Goal: Transaction & Acquisition: Book appointment/travel/reservation

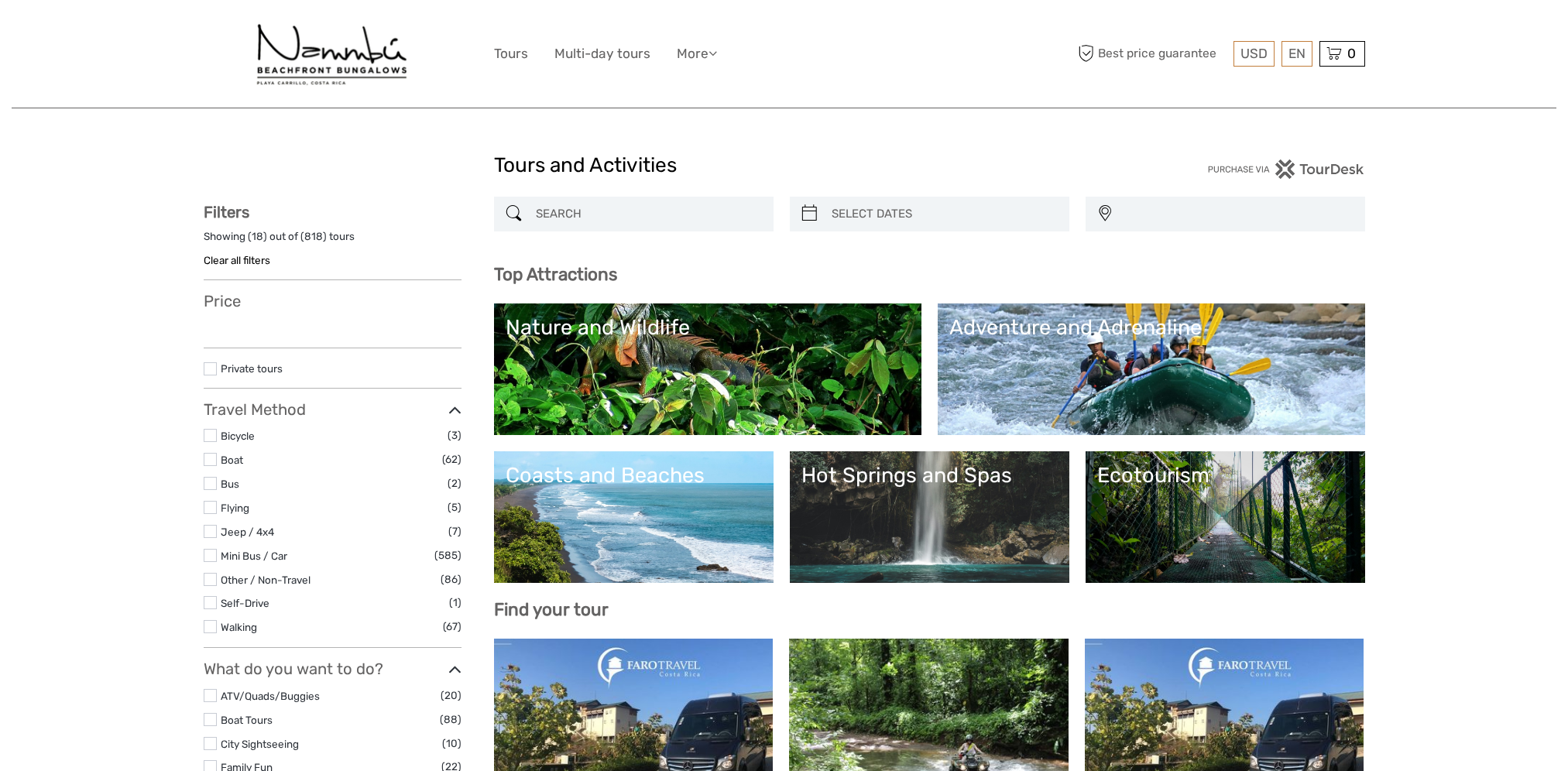
select select
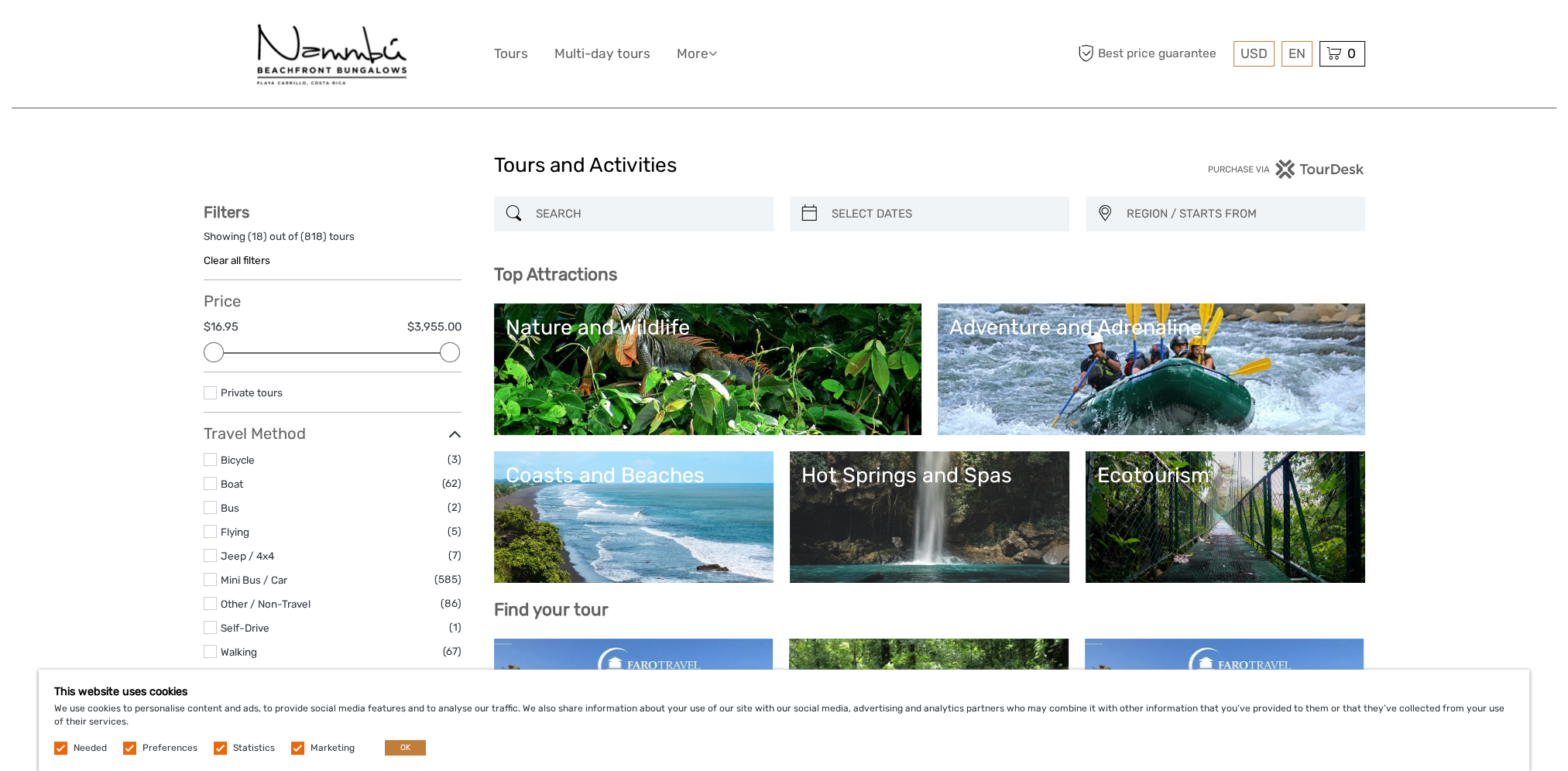
click at [843, 350] on link "Nature and Wildlife" at bounding box center [708, 369] width 404 height 108
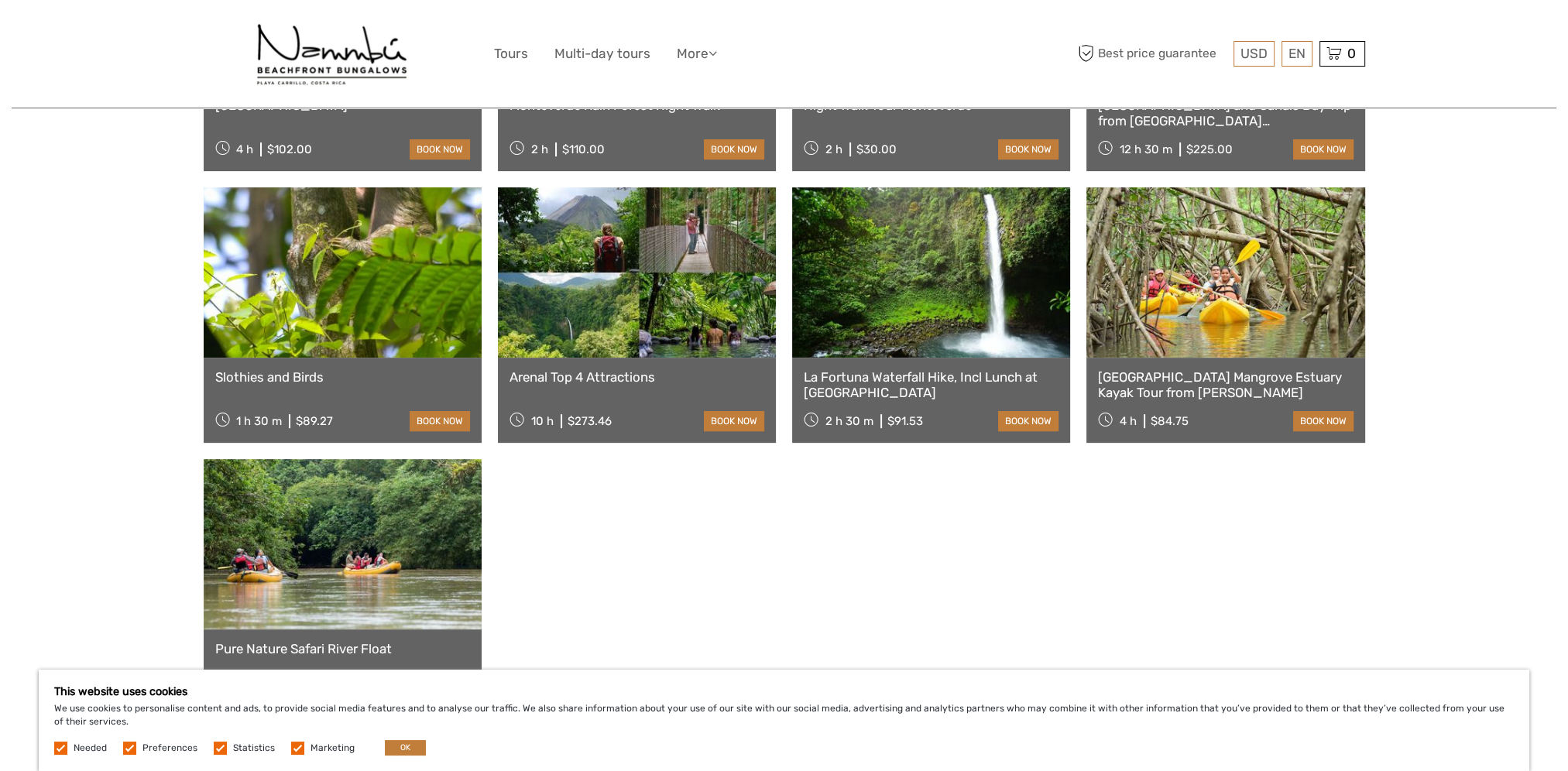
scroll to position [852, 0]
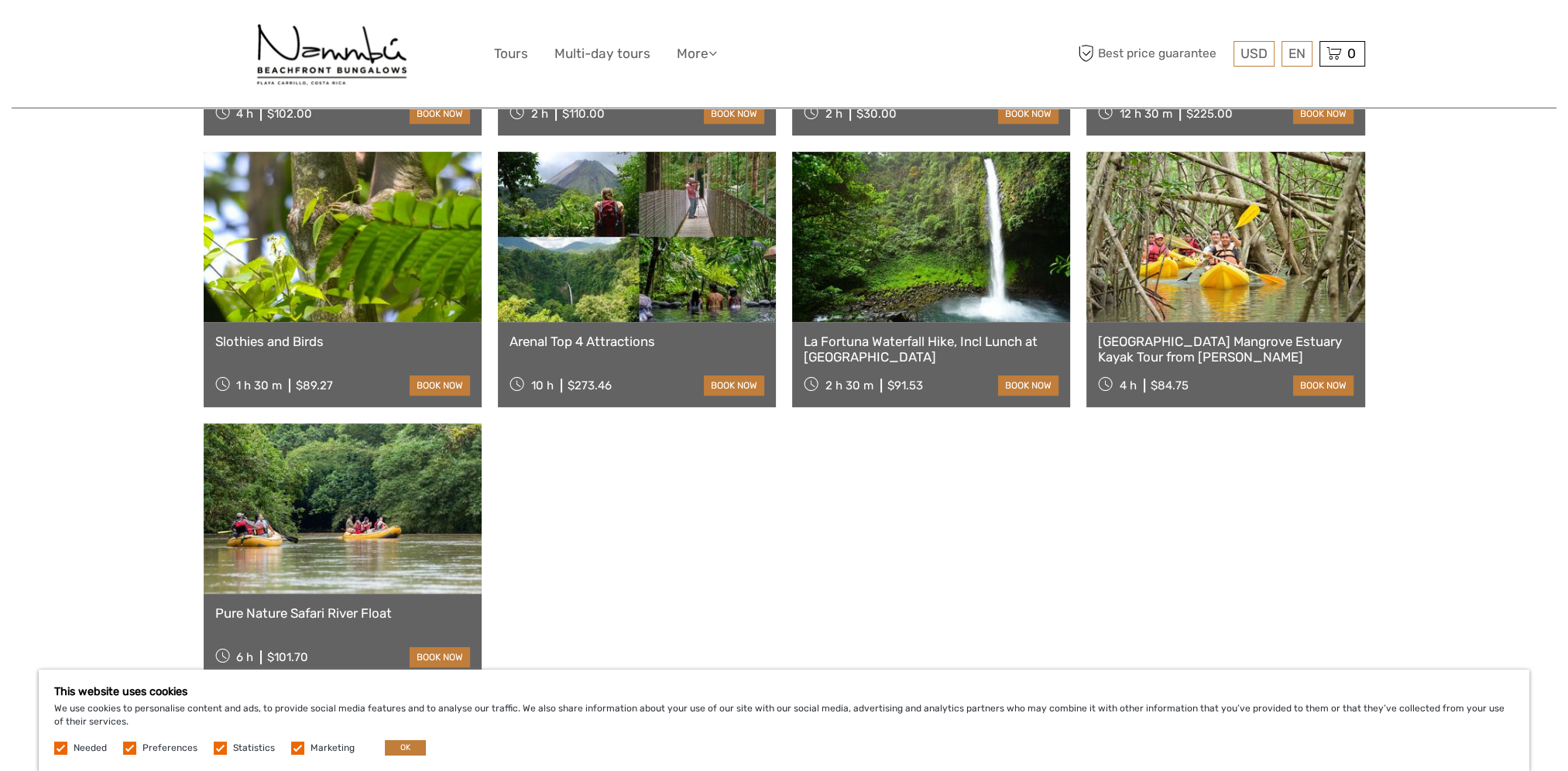
click at [403, 236] on link at bounding box center [342, 237] width 278 height 170
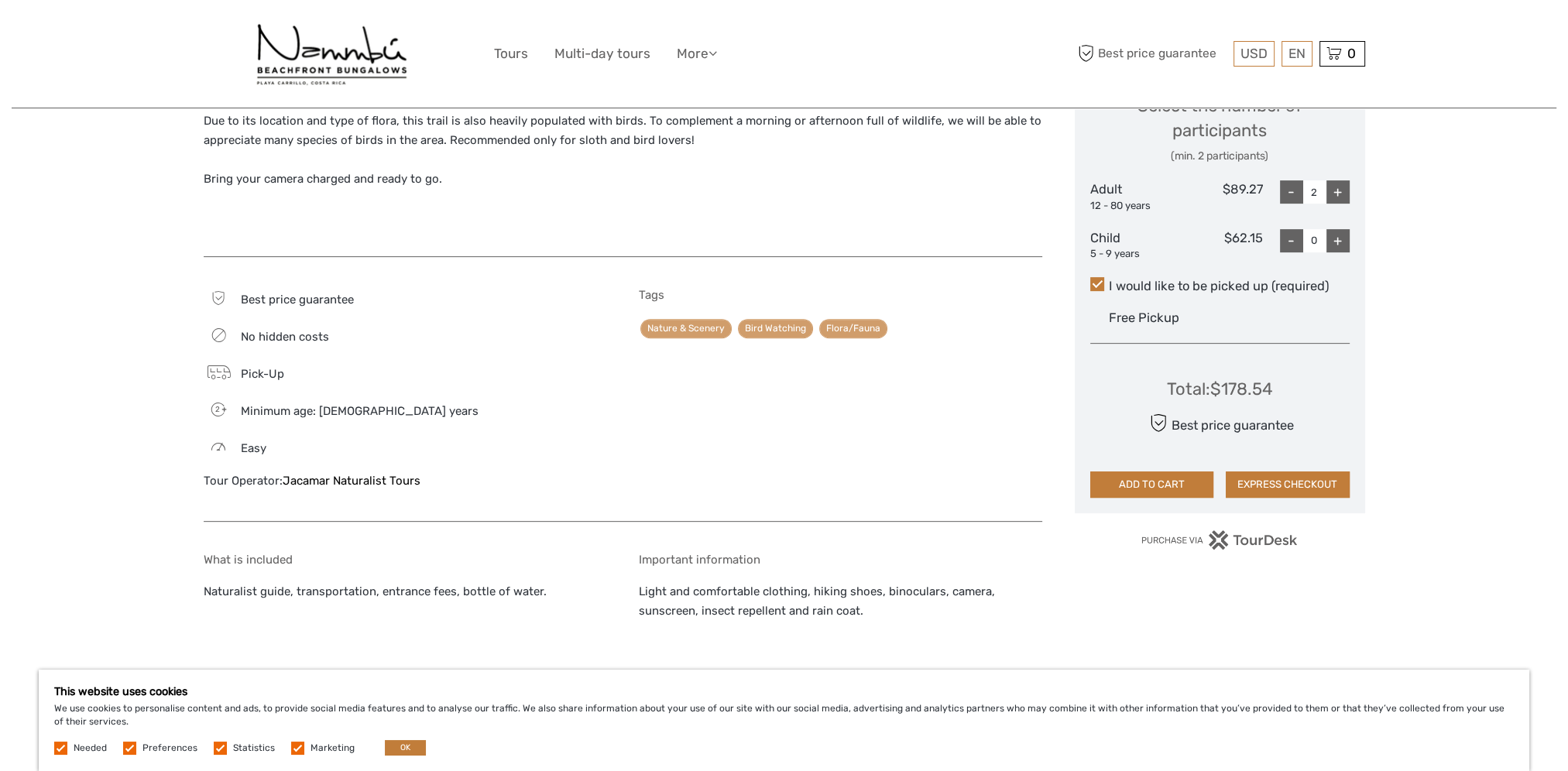
scroll to position [775, 0]
